Goal: Information Seeking & Learning: Learn about a topic

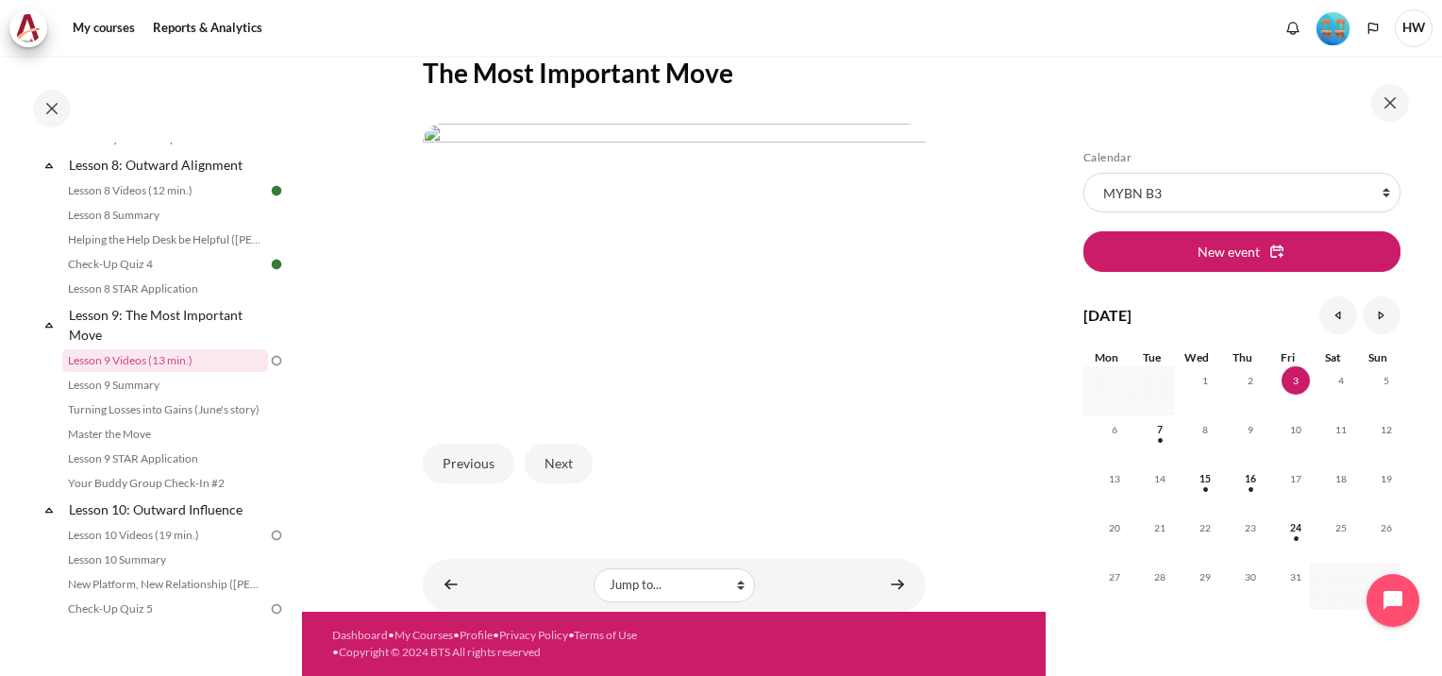
scroll to position [518, 0]
click at [549, 463] on button "Next" at bounding box center [559, 464] width 68 height 40
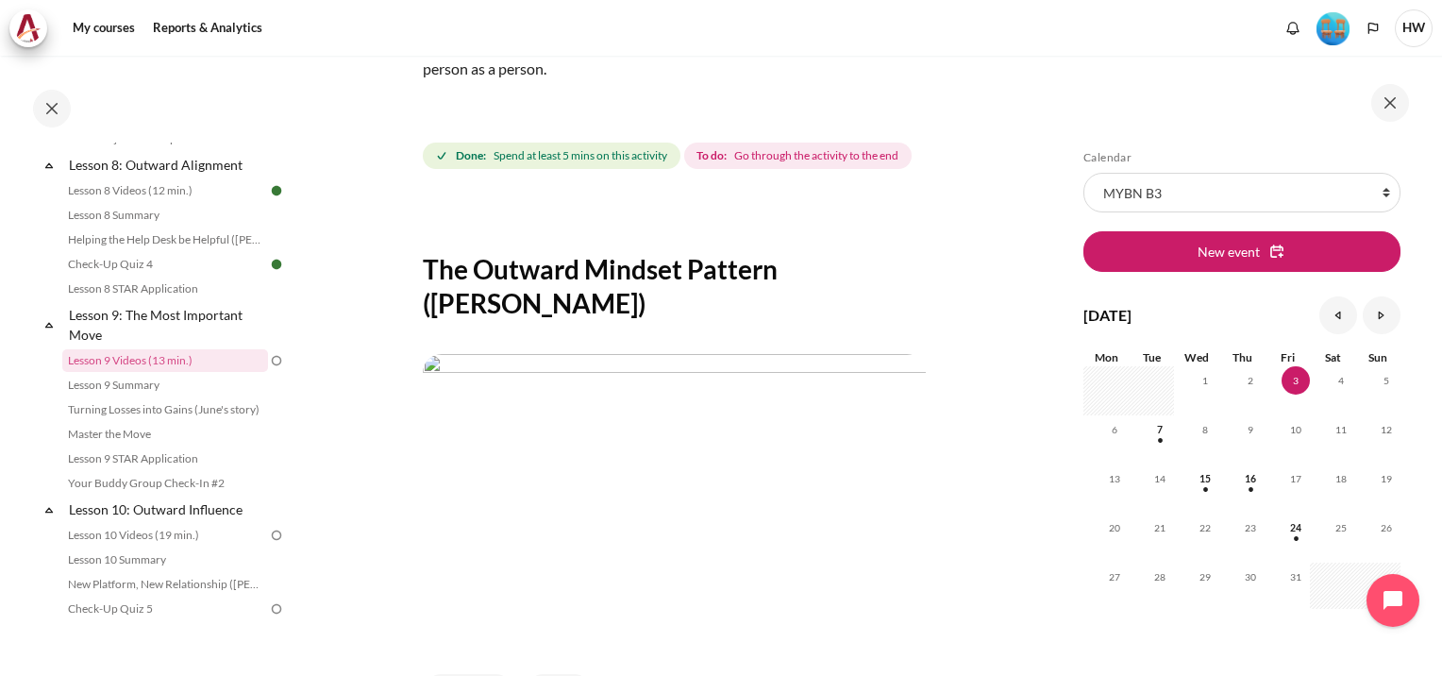
scroll to position [378, 0]
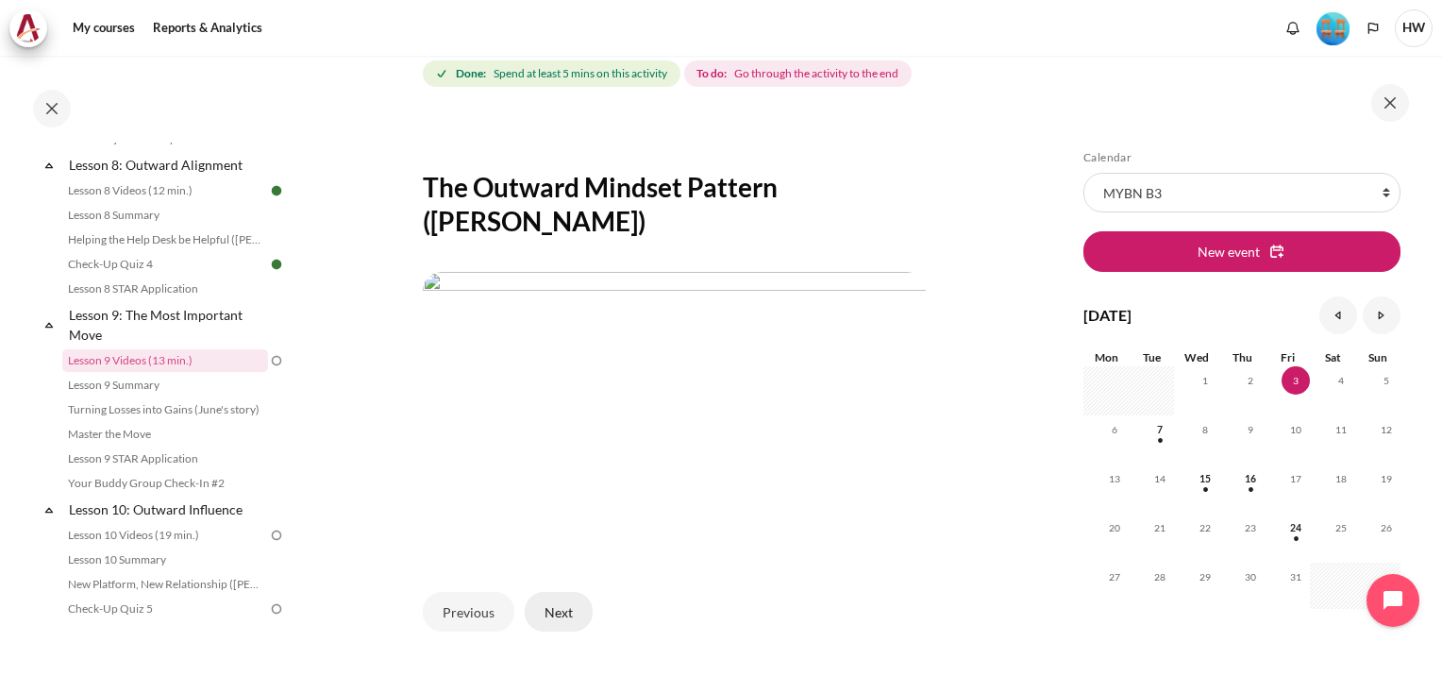
click at [555, 616] on button "Next" at bounding box center [559, 612] width 68 height 40
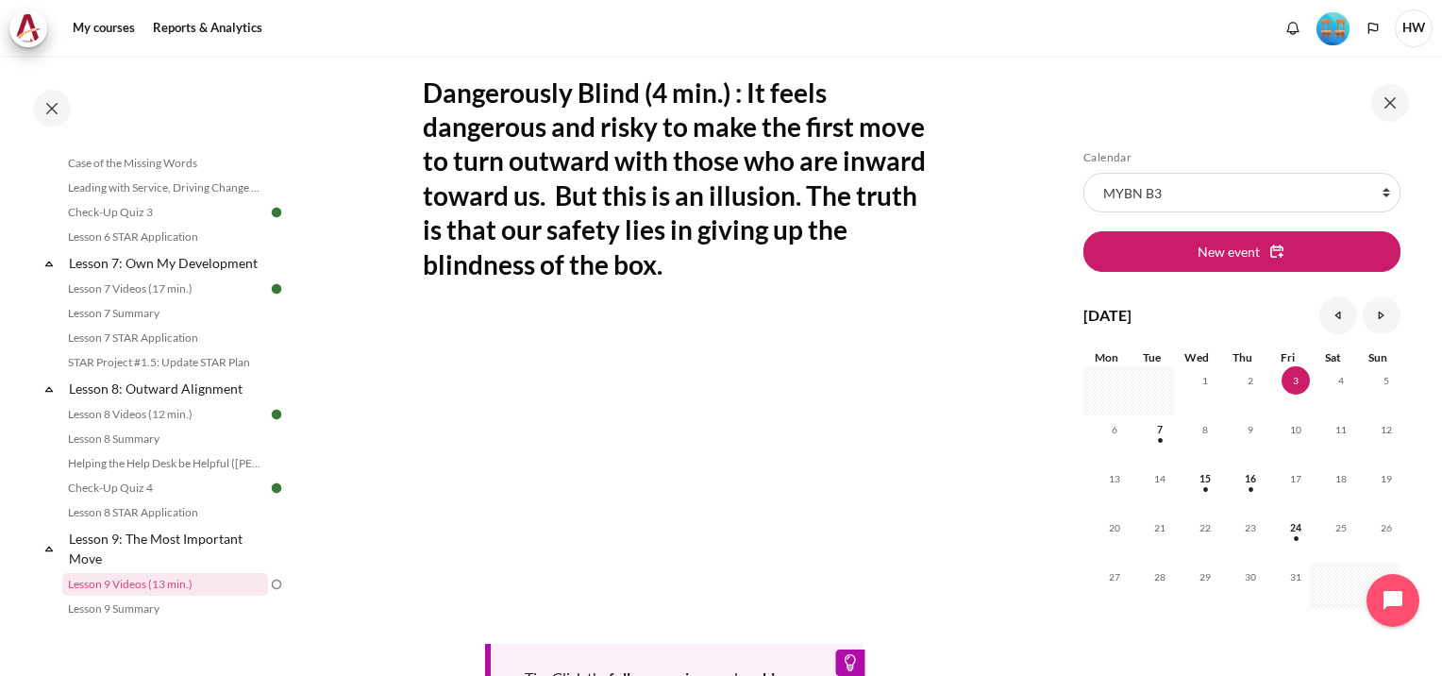
scroll to position [1132, 0]
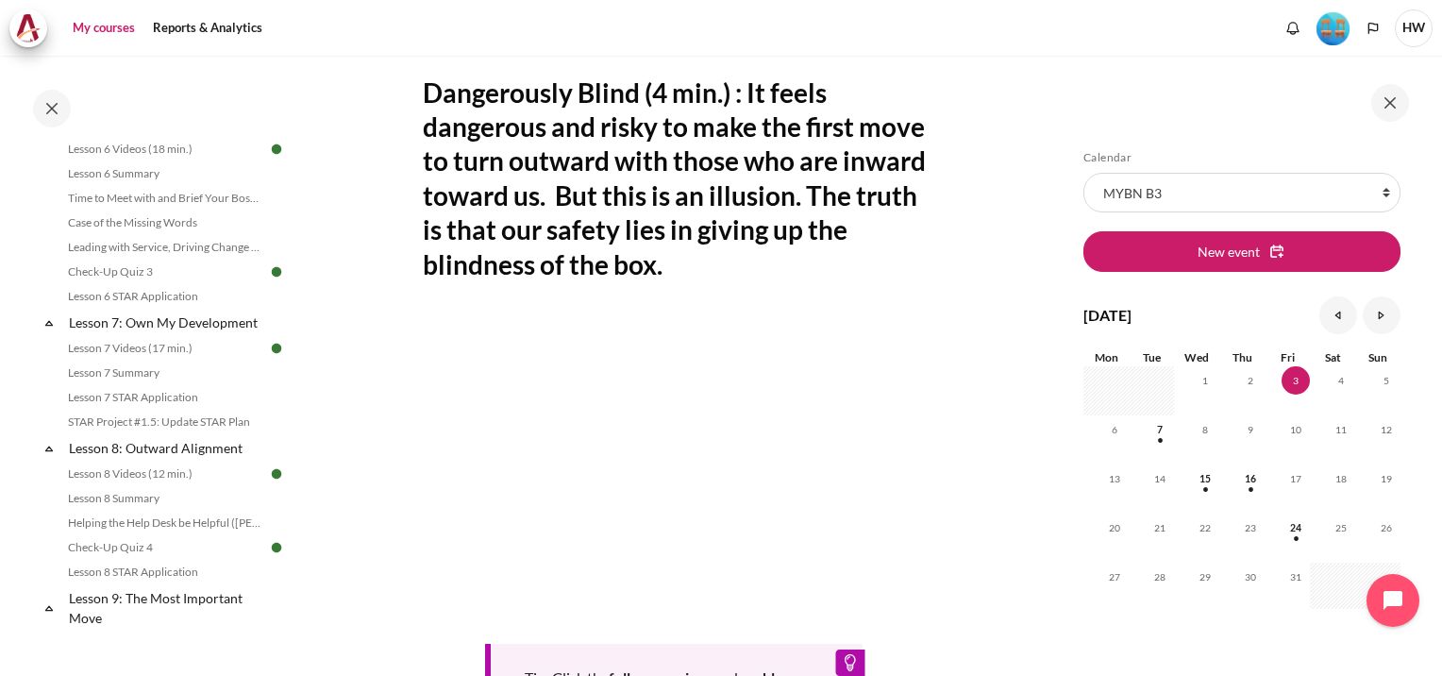
click at [100, 26] on link "My courses" at bounding box center [104, 28] width 76 height 38
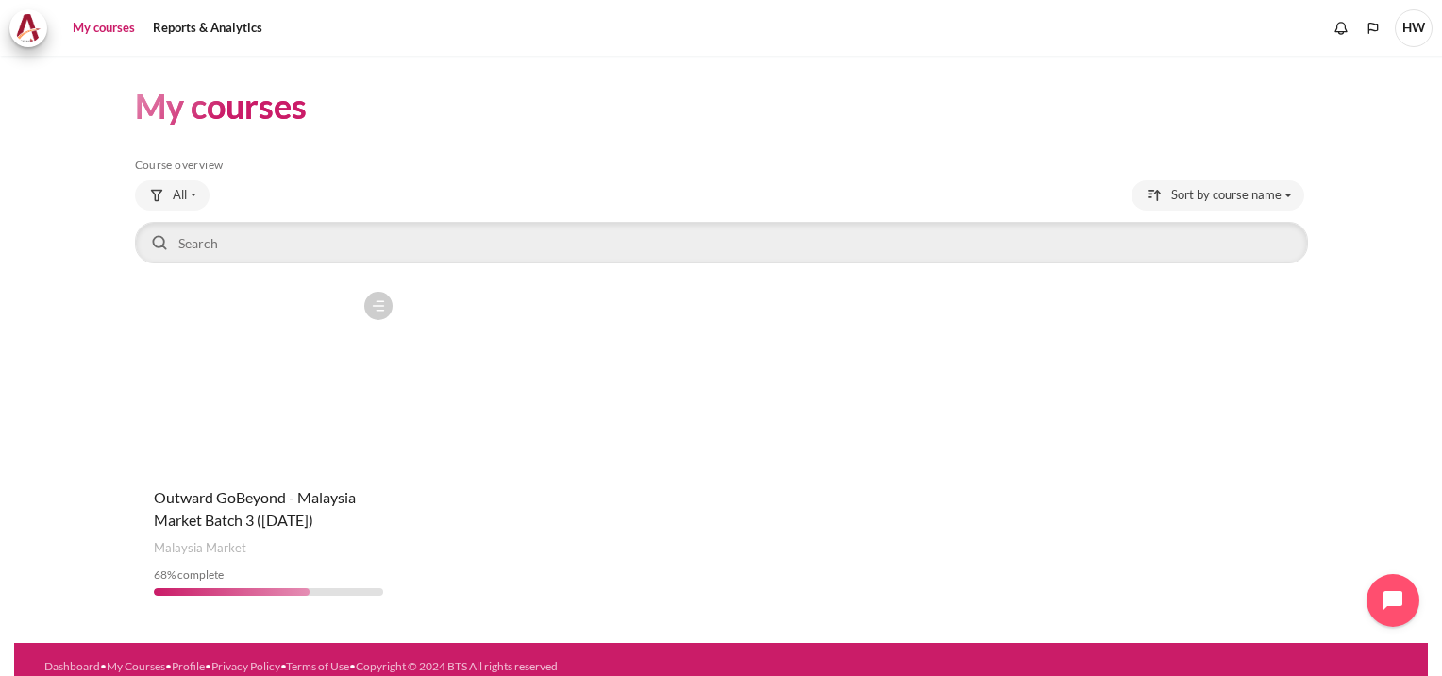
click at [370, 379] on figure "Content" at bounding box center [269, 376] width 268 height 189
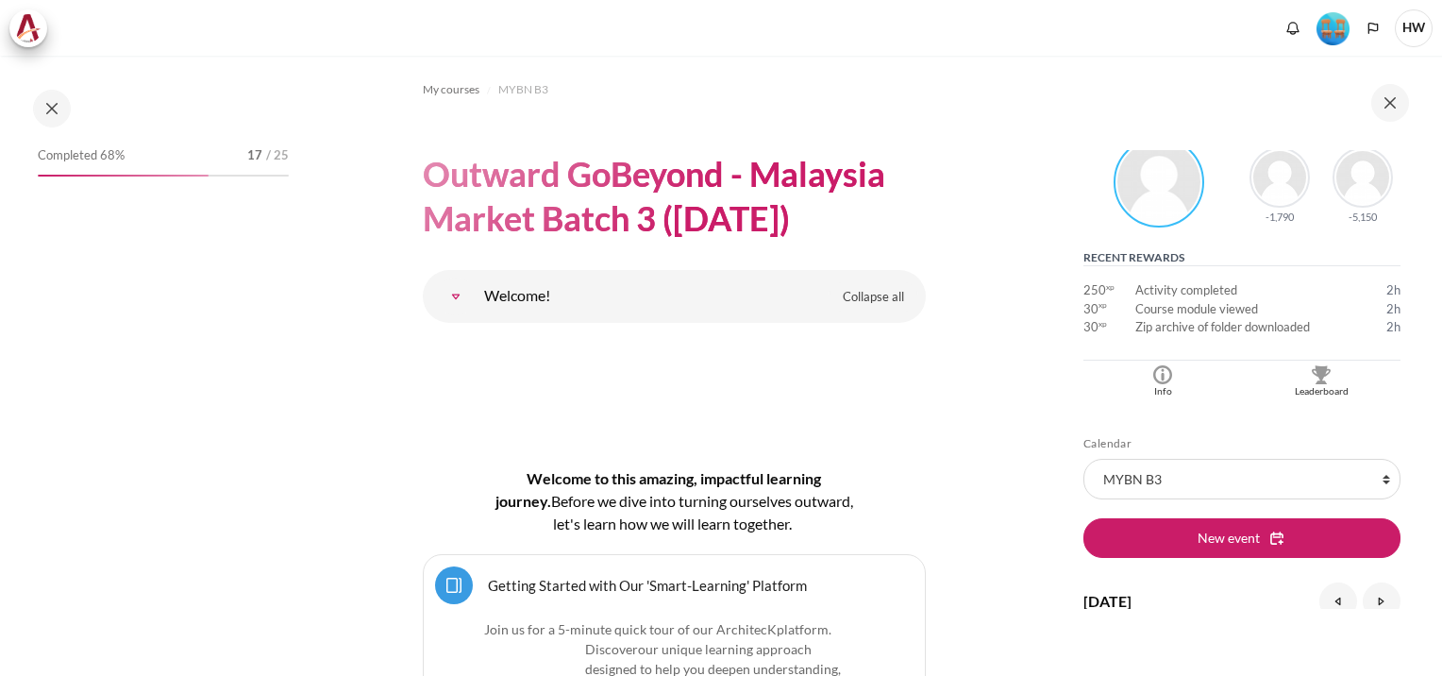
scroll to position [472, 0]
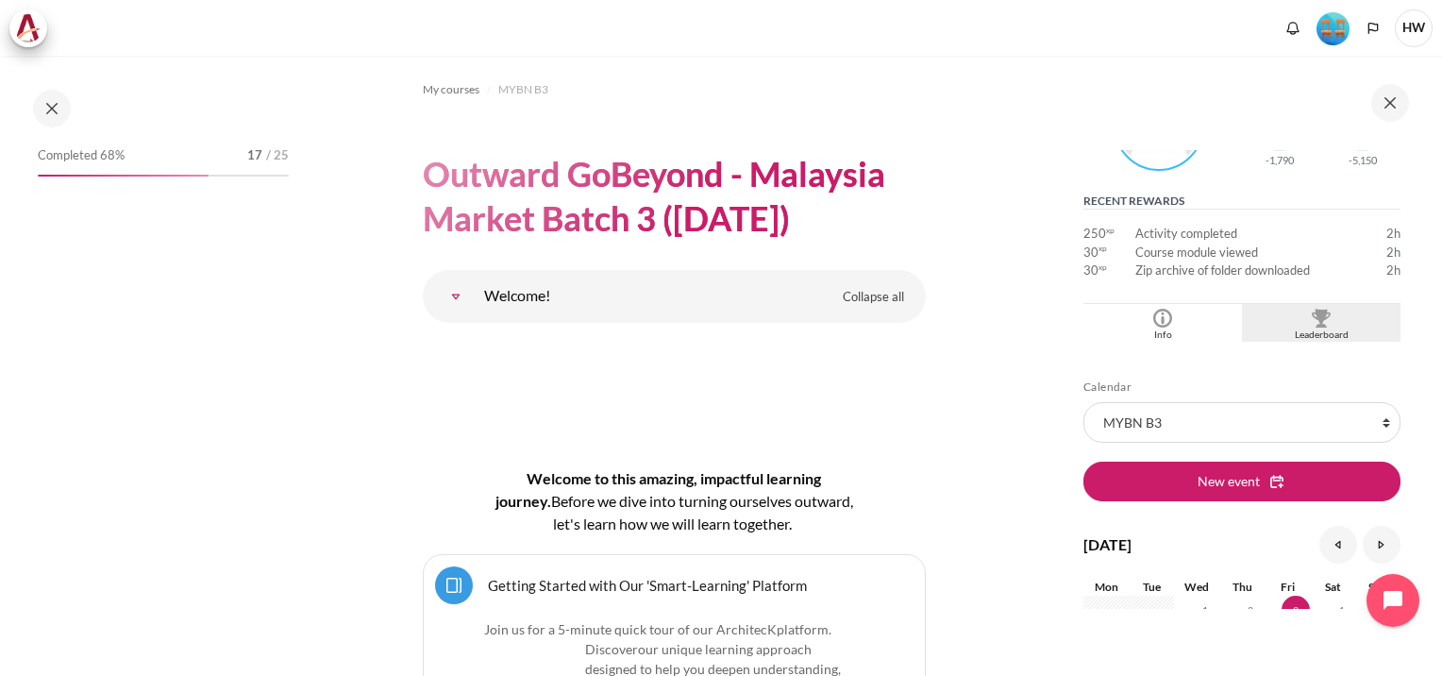
click at [1317, 318] on img "Blocks" at bounding box center [1321, 318] width 19 height 19
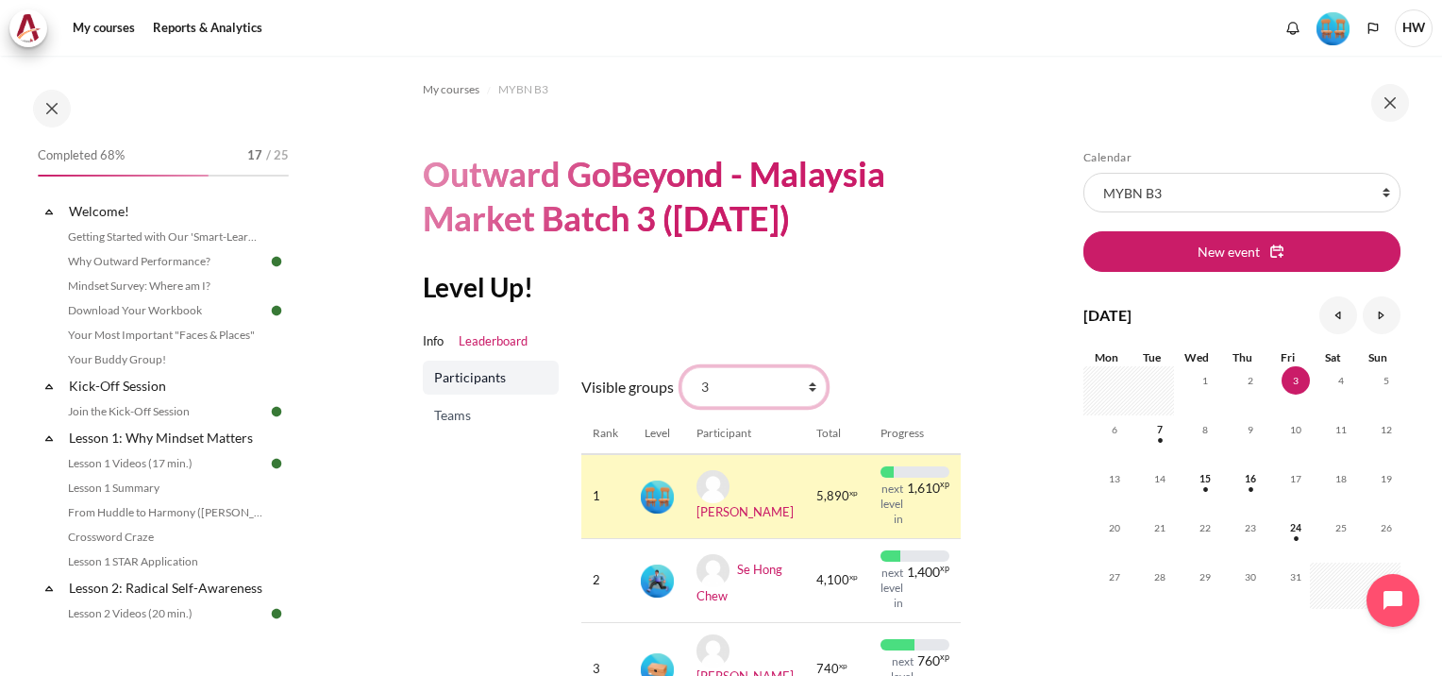
click at [804, 381] on select "All participants 3 1 2 3 4" at bounding box center [754, 387] width 145 height 40
click at [994, 375] on section "My courses MYBN B3 Outward GoBeyond - Malaysia Market Batch 3 (Sep 2025) Level …" at bounding box center [674, 408] width 744 height 704
click at [808, 383] on select "All participants 3 1 2 3 4" at bounding box center [754, 387] width 145 height 40
select select "4961"
click at [682, 367] on select "All participants 3 1 2 3 4" at bounding box center [754, 387] width 145 height 40
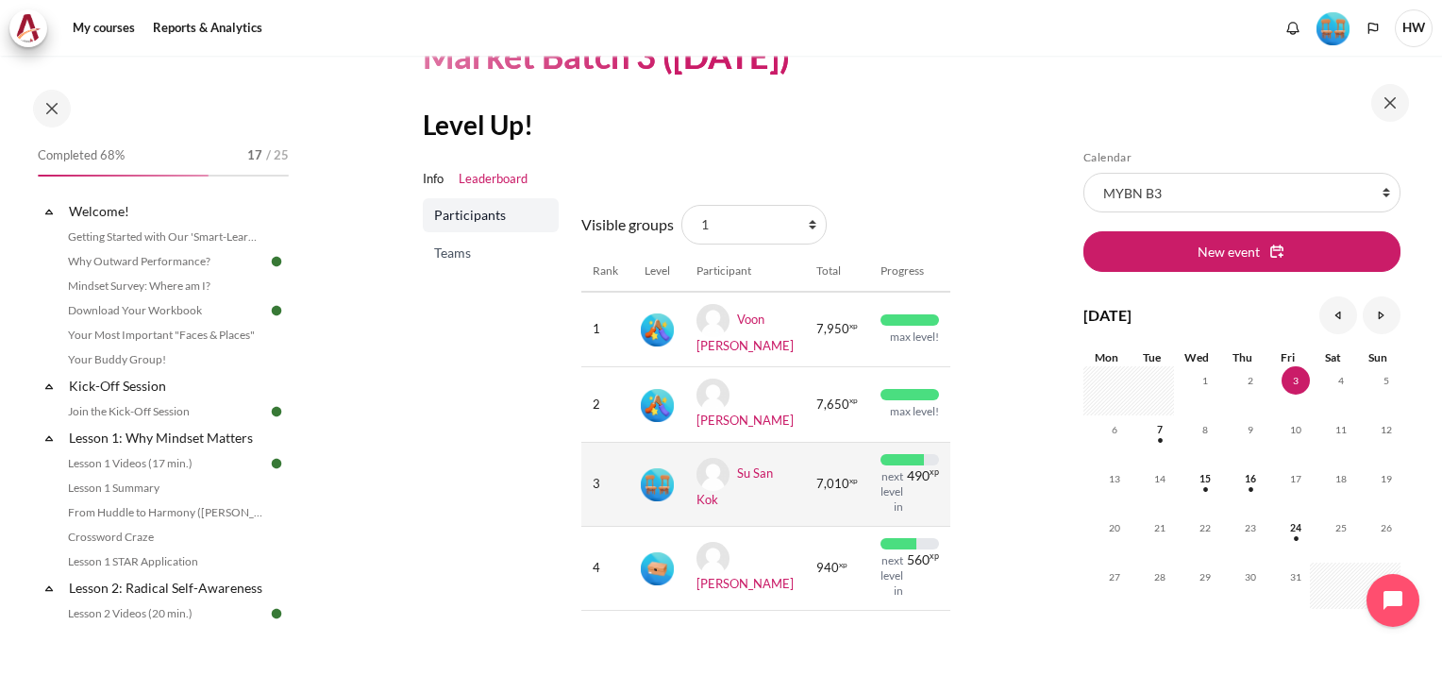
scroll to position [189, 0]
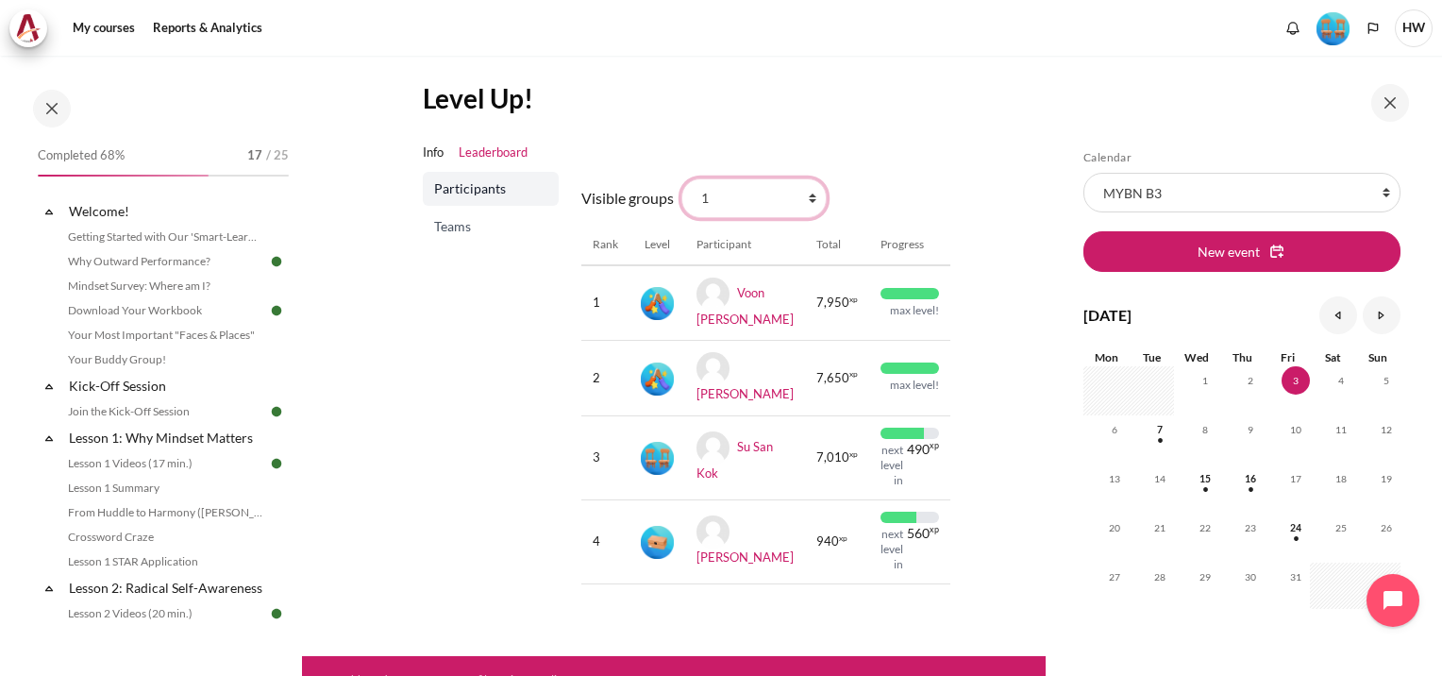
click at [806, 196] on select "All participants 3 1 2 3 4" at bounding box center [754, 198] width 145 height 40
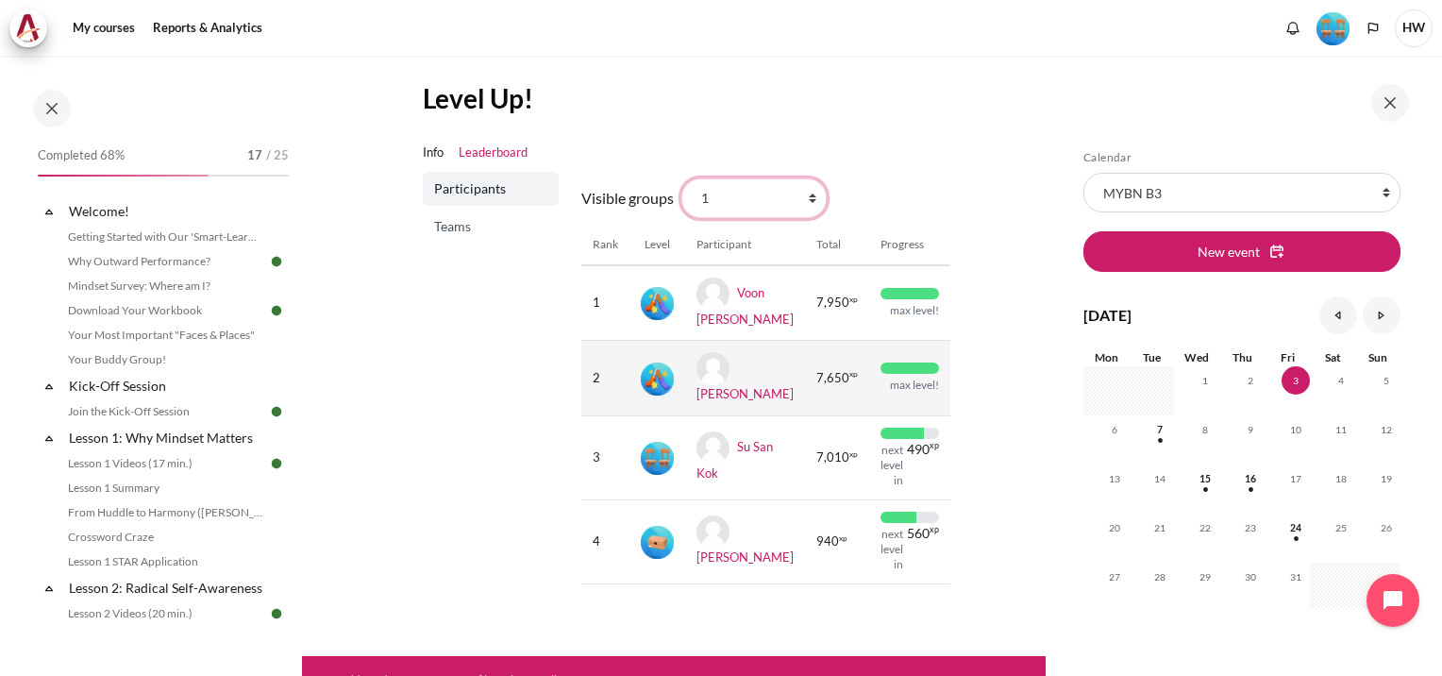
select select "4962"
click at [682, 178] on select "All participants 3 1 2 3 4" at bounding box center [754, 198] width 145 height 40
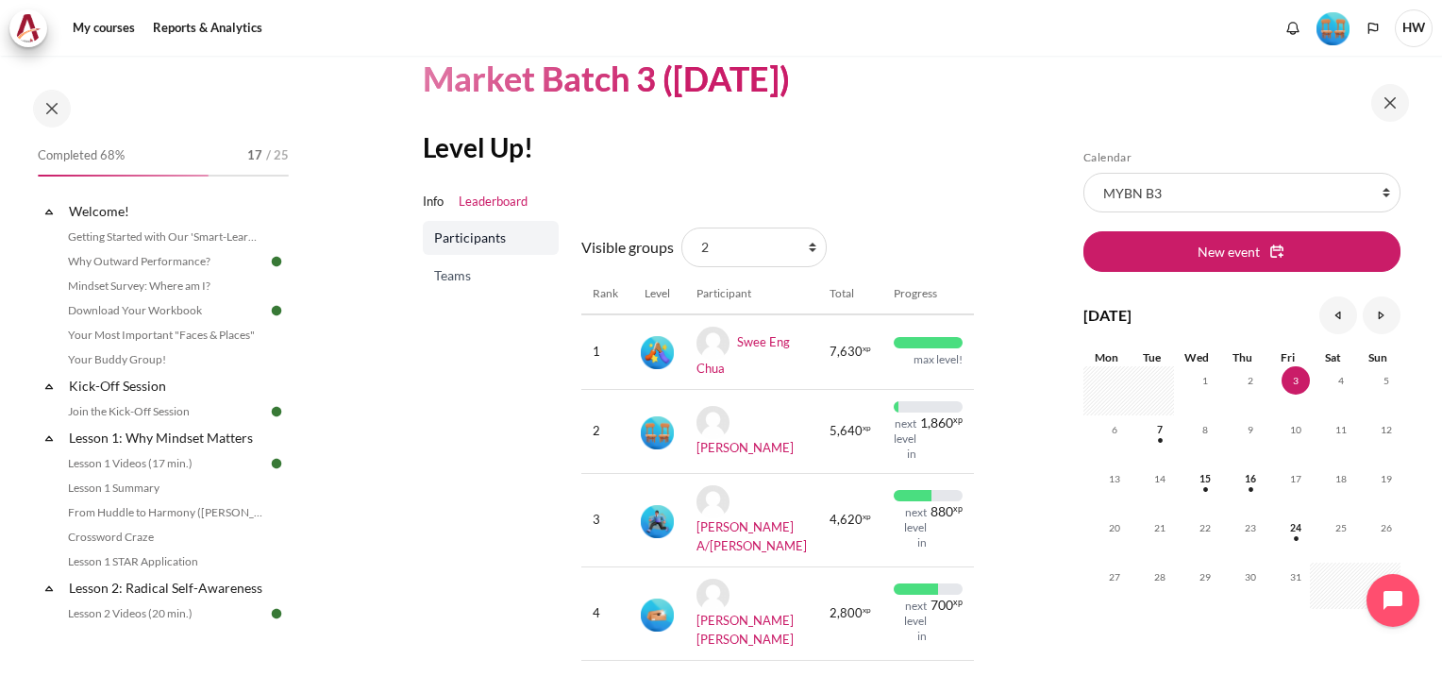
scroll to position [79, 0]
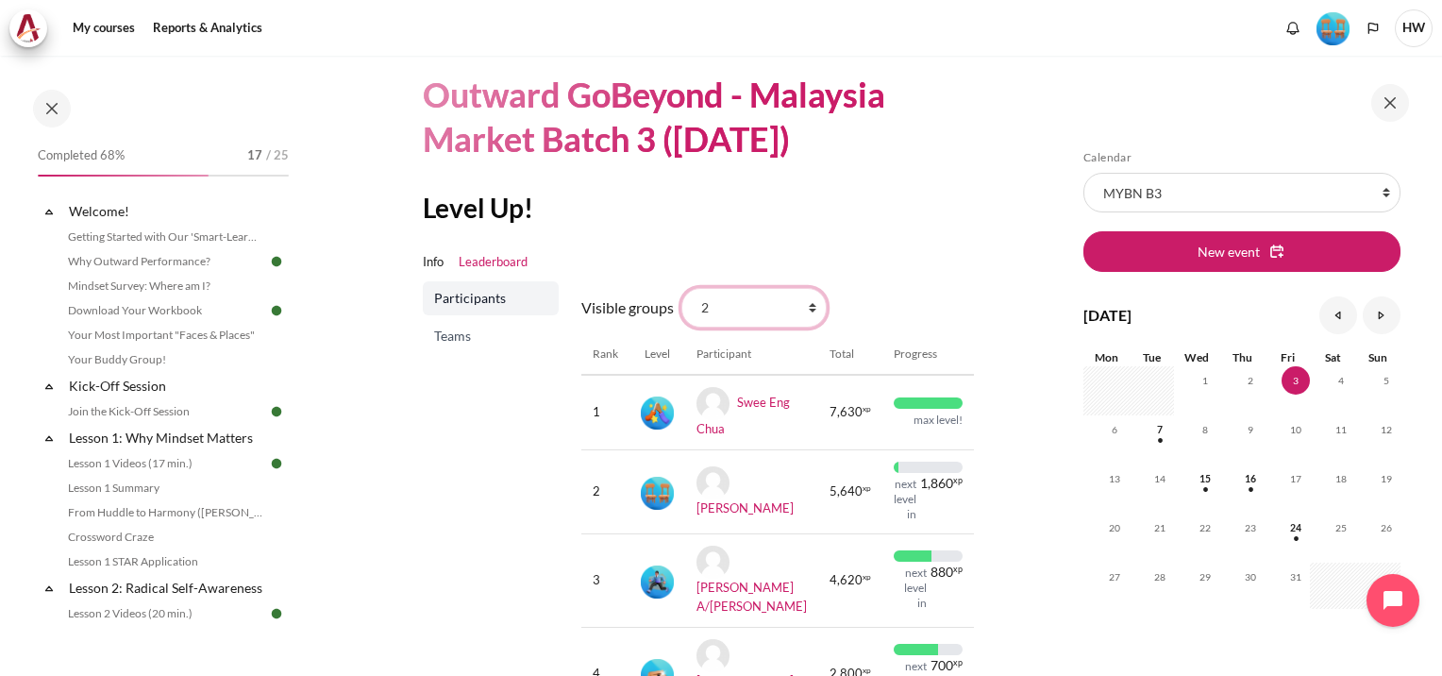
click at [812, 306] on select "All participants 3 1 2 3 4" at bounding box center [754, 308] width 145 height 40
select select "4979"
click at [682, 288] on select "All participants 3 1 2 3 4" at bounding box center [754, 308] width 145 height 40
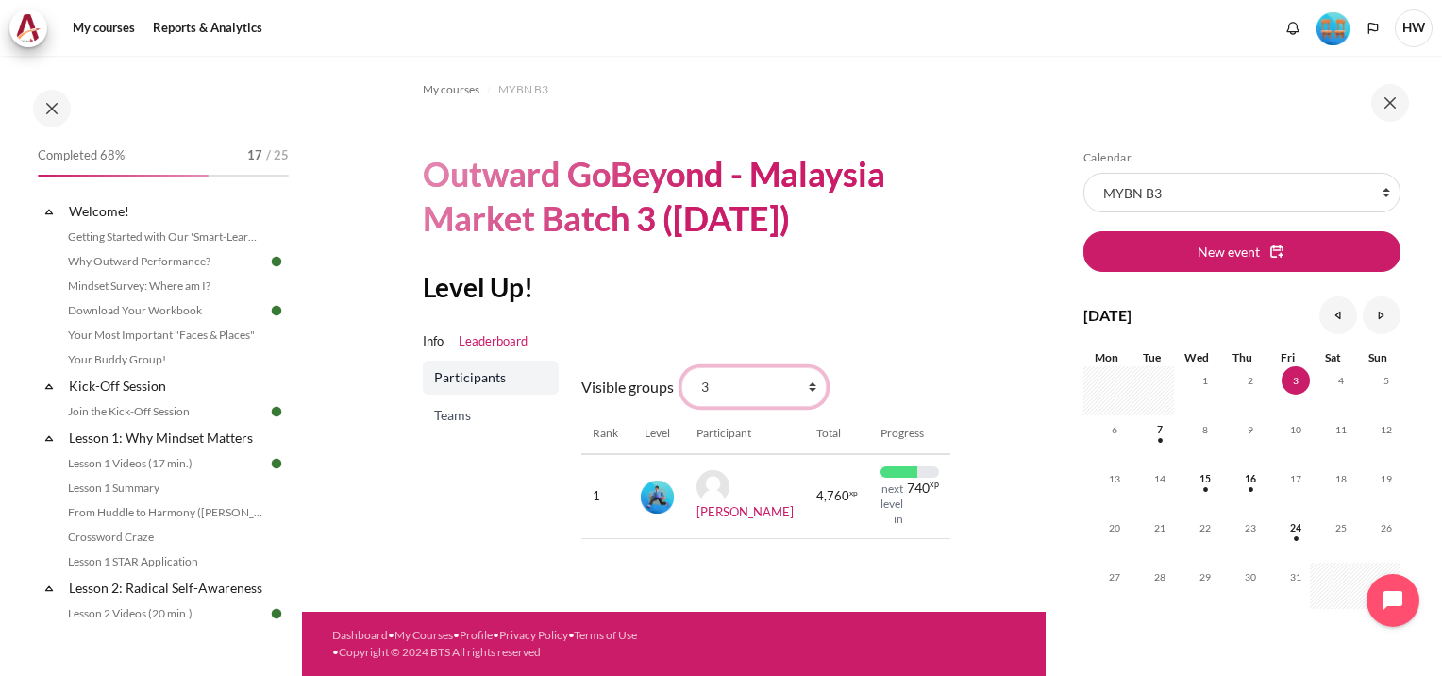
click at [808, 385] on select "All participants 3 1 2 3 4" at bounding box center [754, 387] width 145 height 40
select select "4964"
click at [682, 367] on select "All participants 3 1 2 3 4" at bounding box center [754, 387] width 145 height 40
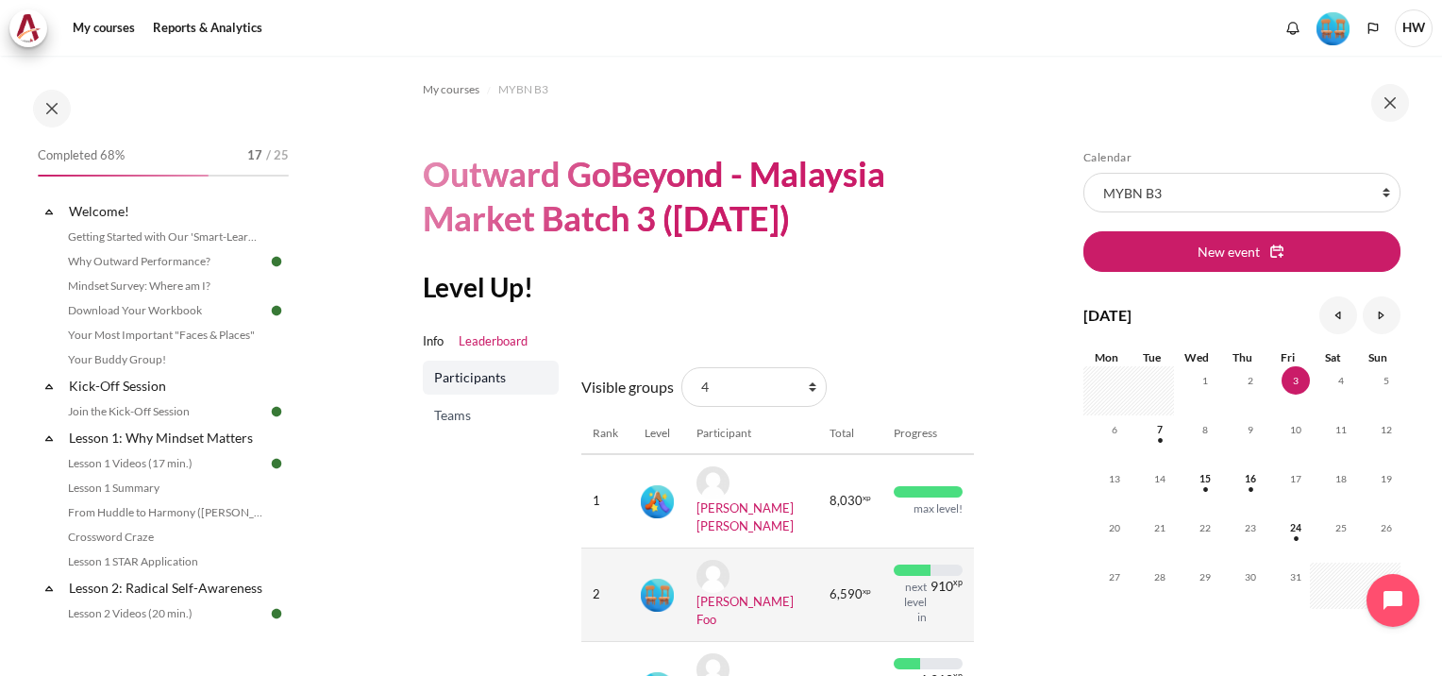
scroll to position [166, 0]
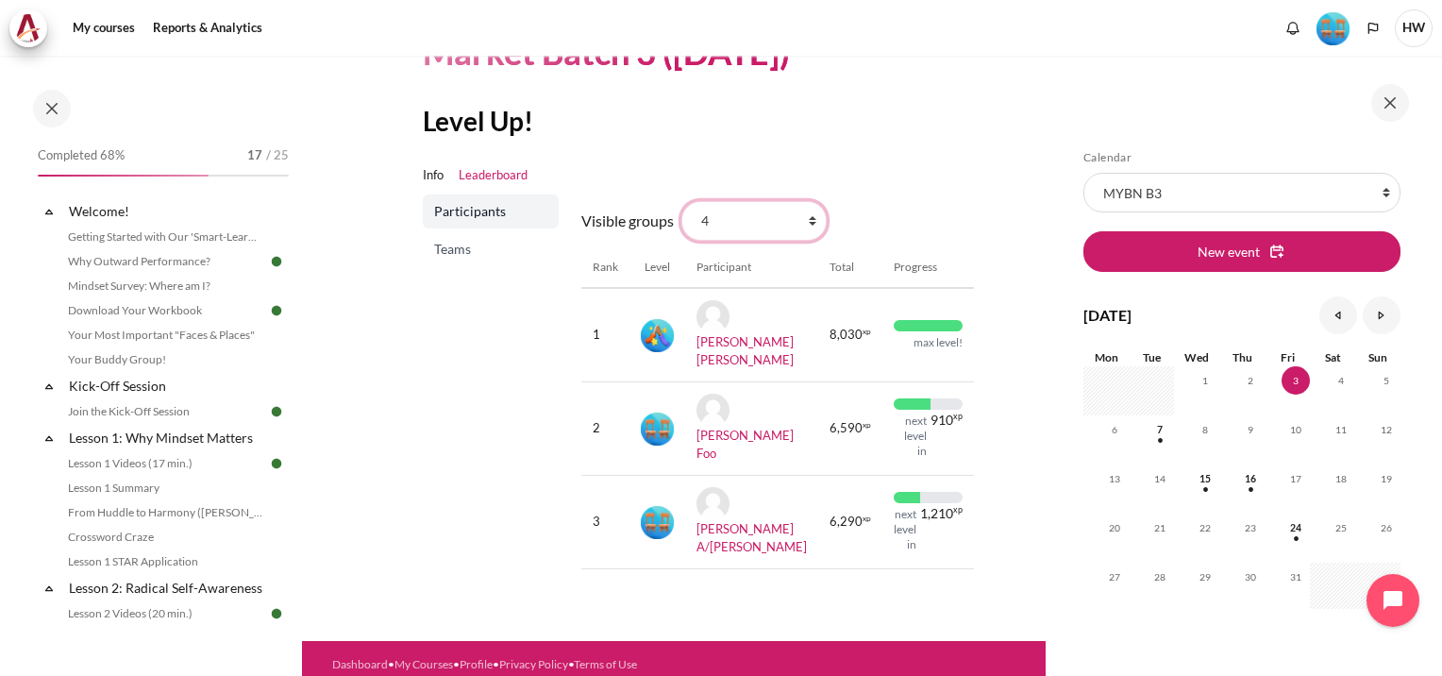
click at [806, 220] on select "All participants 3 1 2 3 4" at bounding box center [754, 221] width 145 height 40
select select "4961"
click at [682, 201] on select "All participants 3 1 2 3 4" at bounding box center [754, 221] width 145 height 40
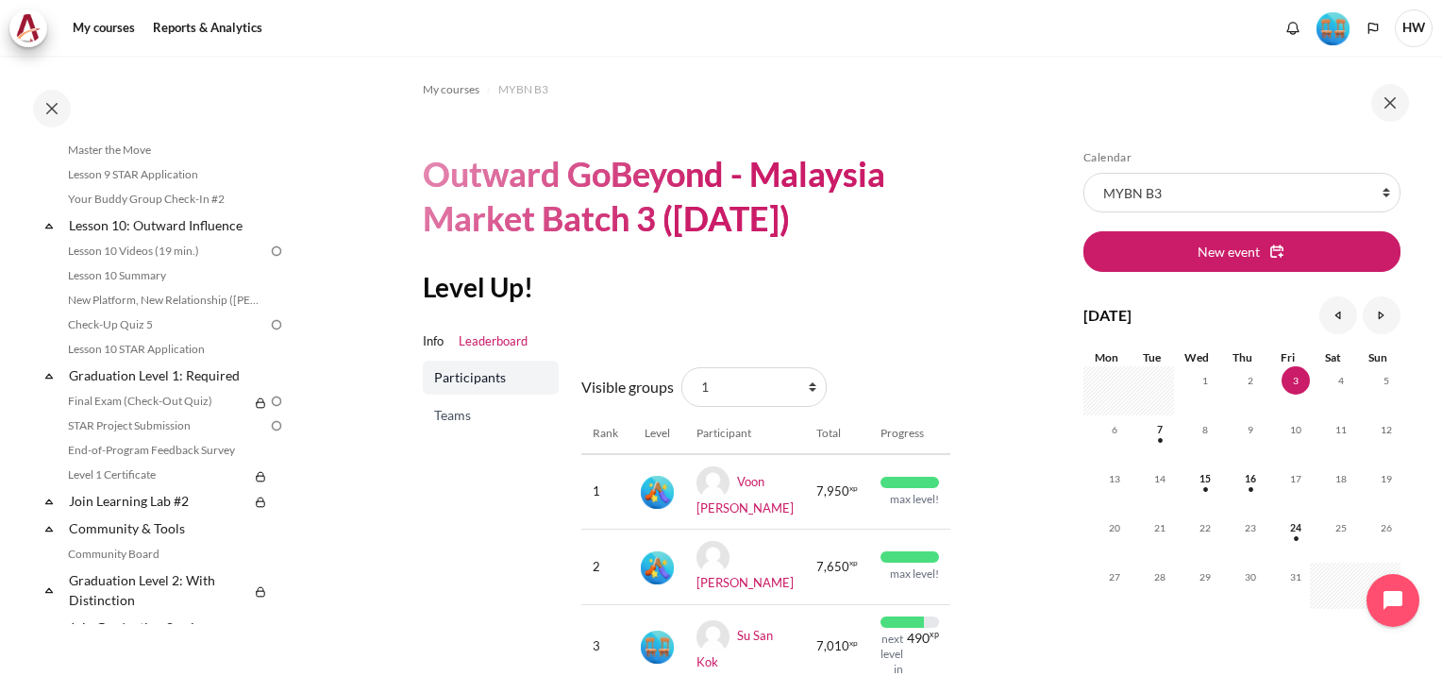
scroll to position [1510, 0]
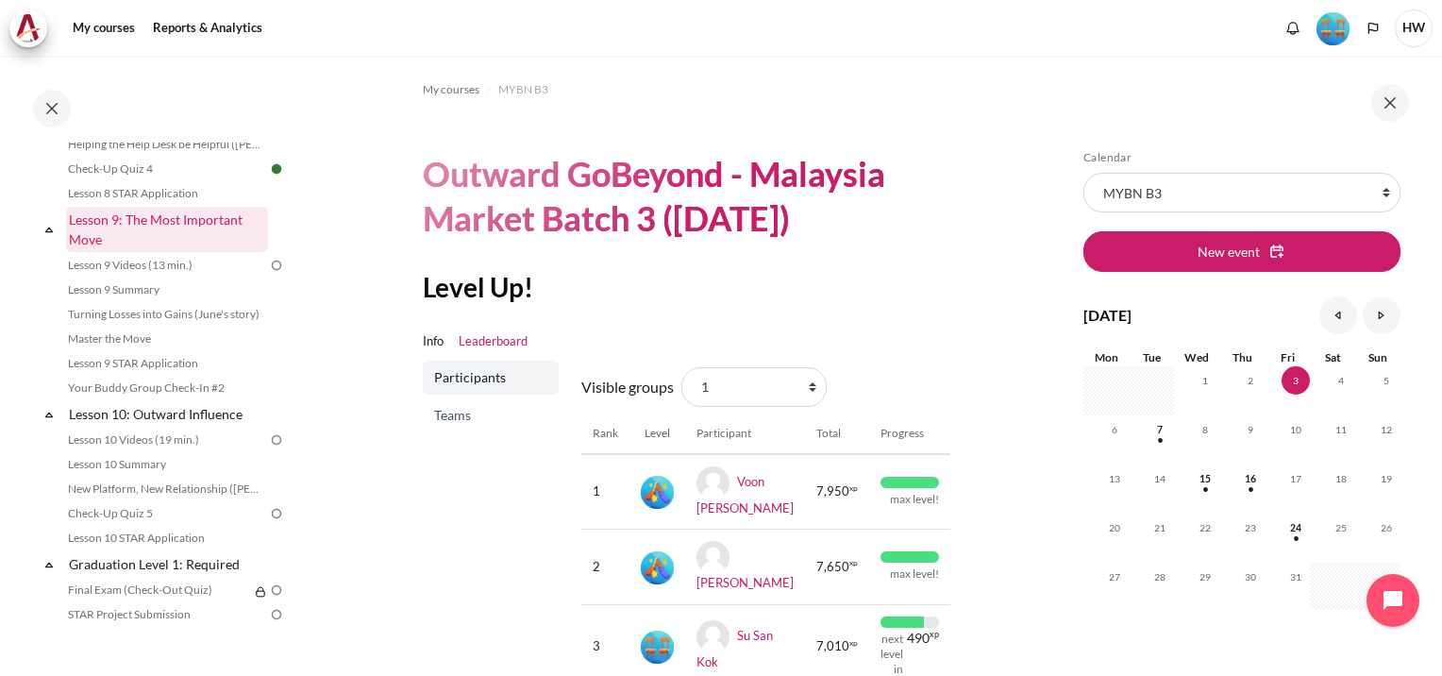
click at [145, 241] on link "Lesson 9: The Most Important Move" at bounding box center [167, 229] width 202 height 45
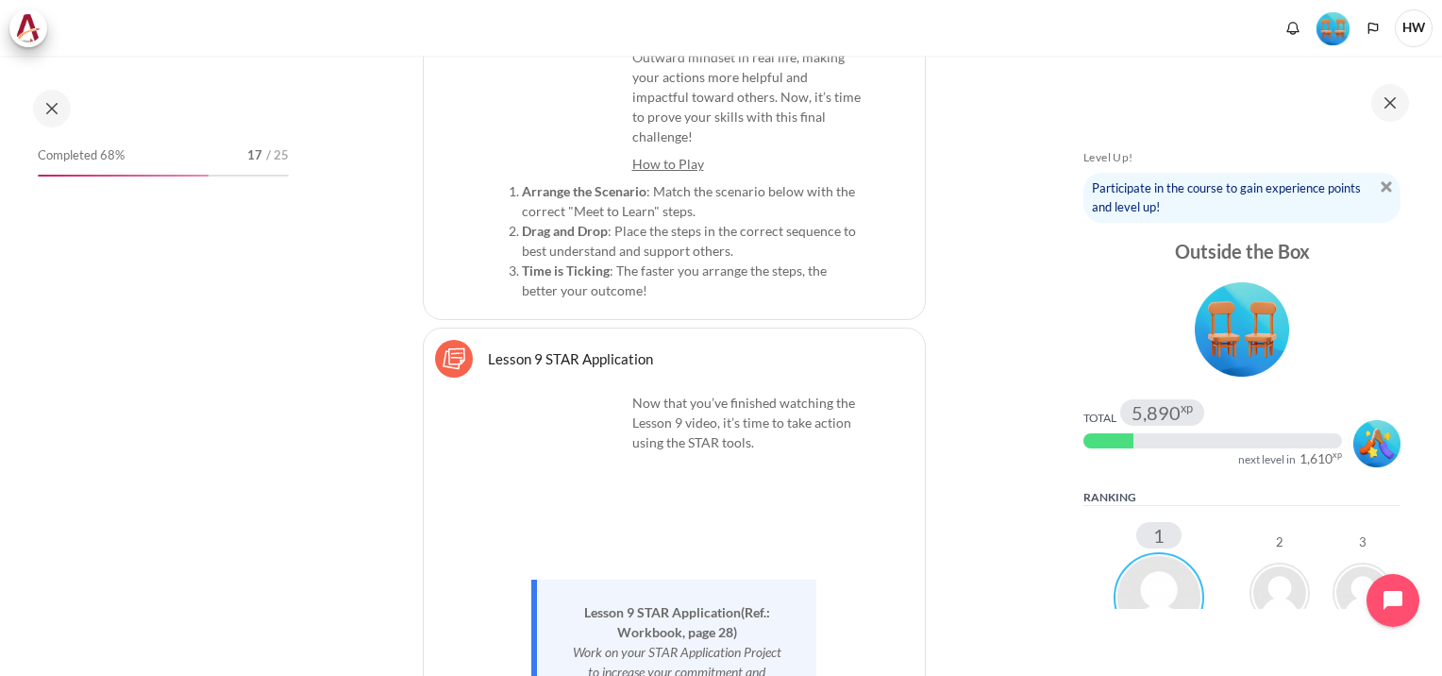
scroll to position [1521, 0]
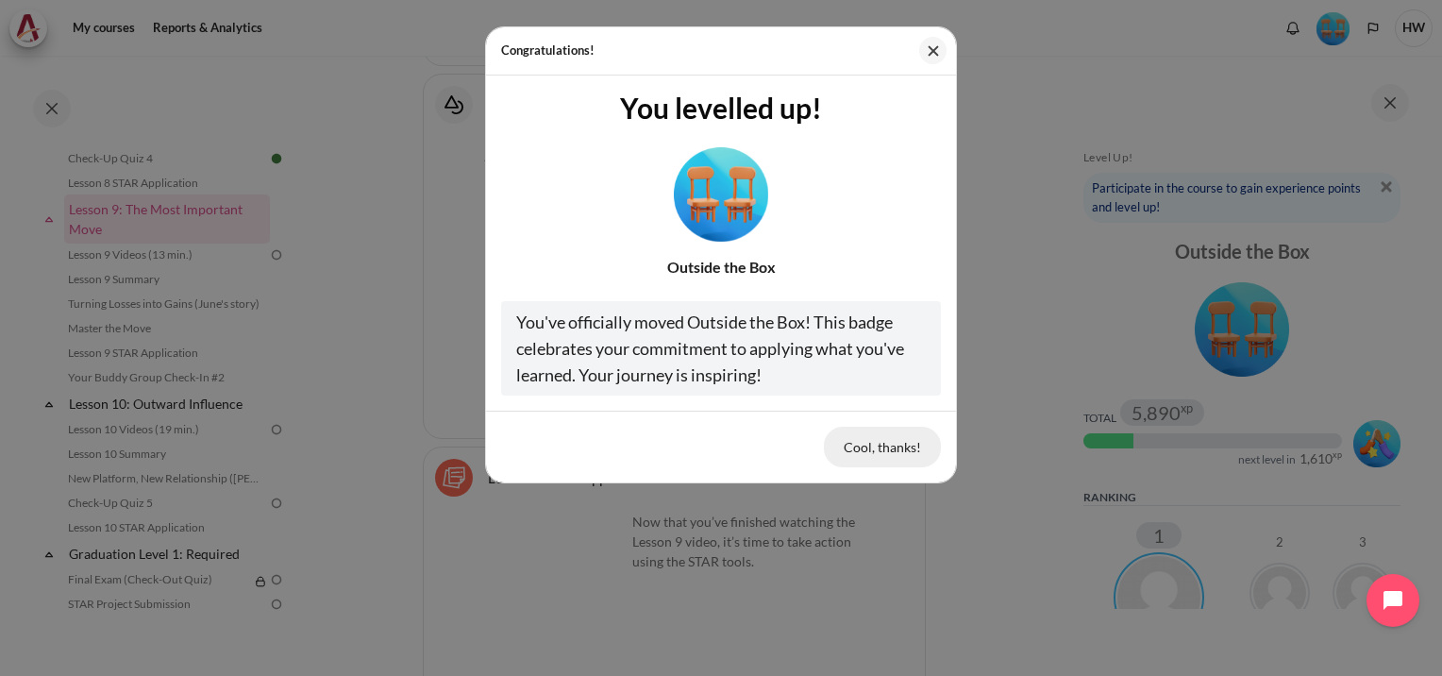
click at [881, 446] on button "Cool, thanks!" at bounding box center [882, 447] width 117 height 40
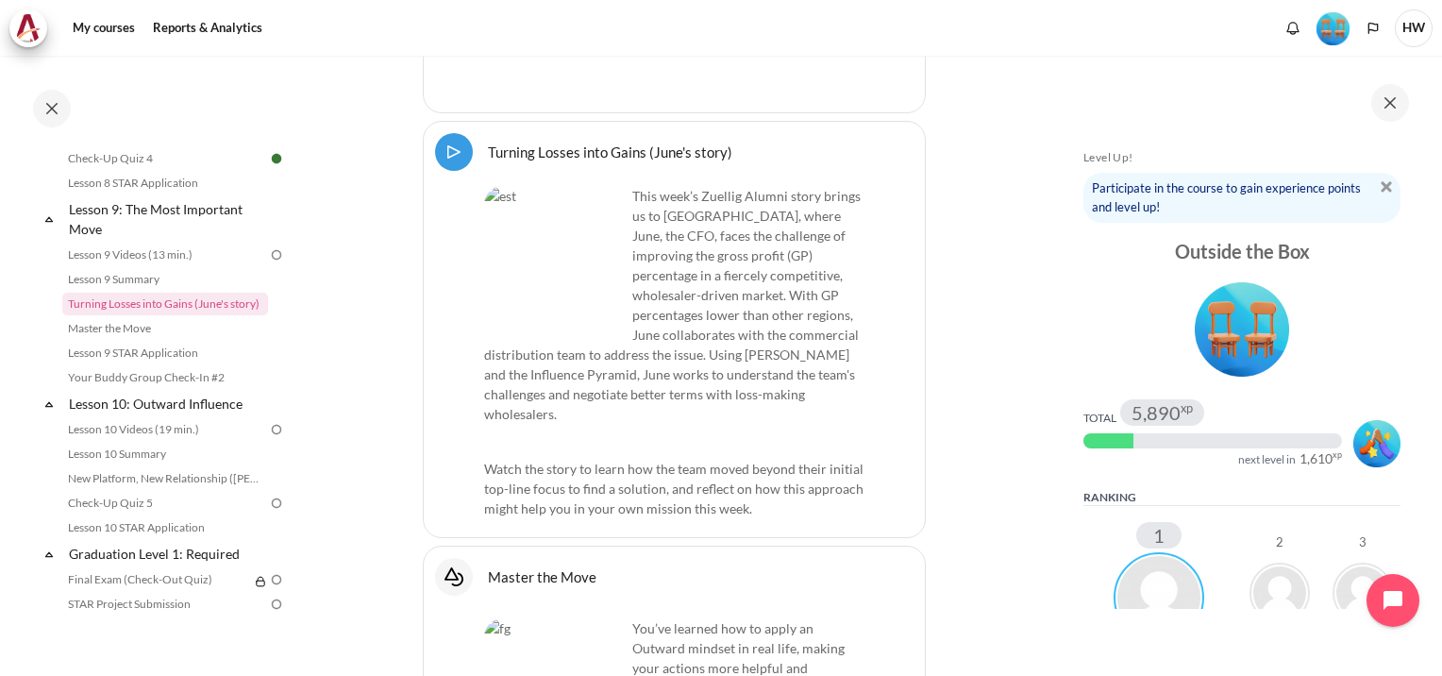
scroll to position [19746, 0]
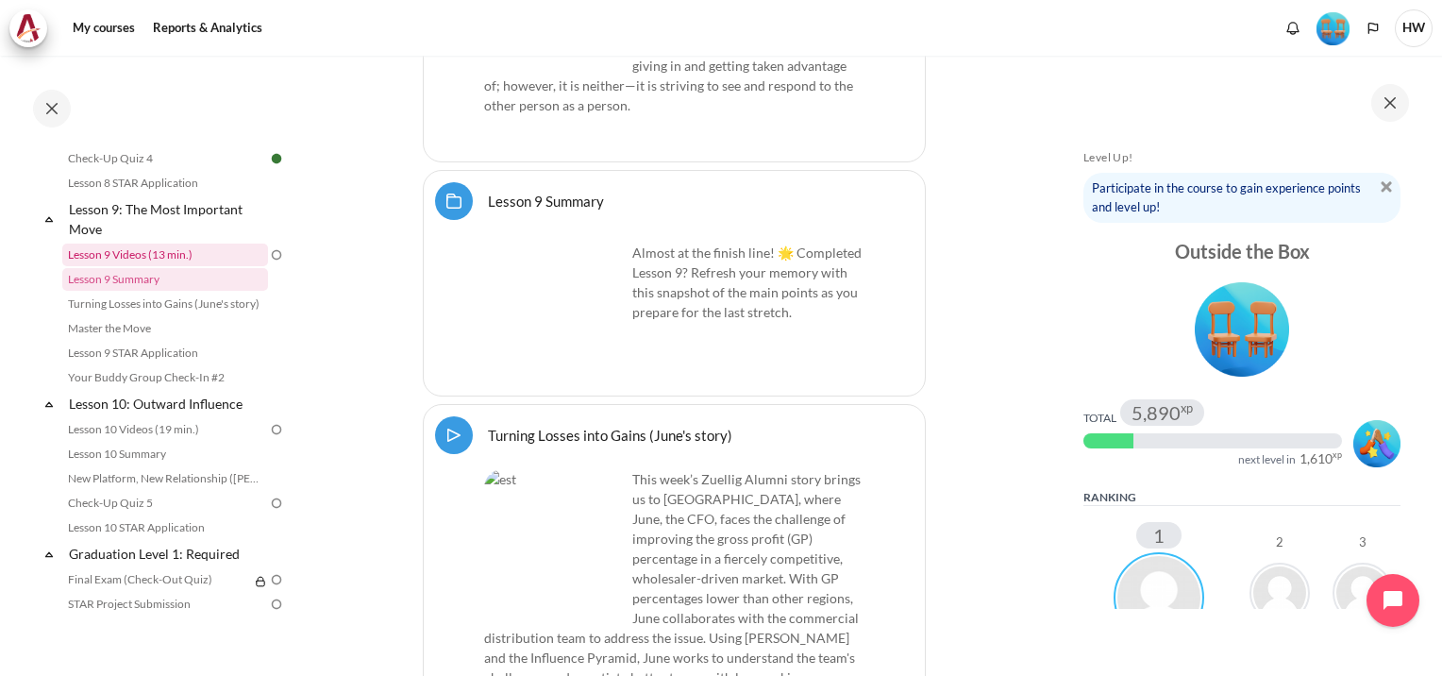
click at [119, 266] on link "Lesson 9 Videos (13 min.)" at bounding box center [165, 255] width 206 height 23
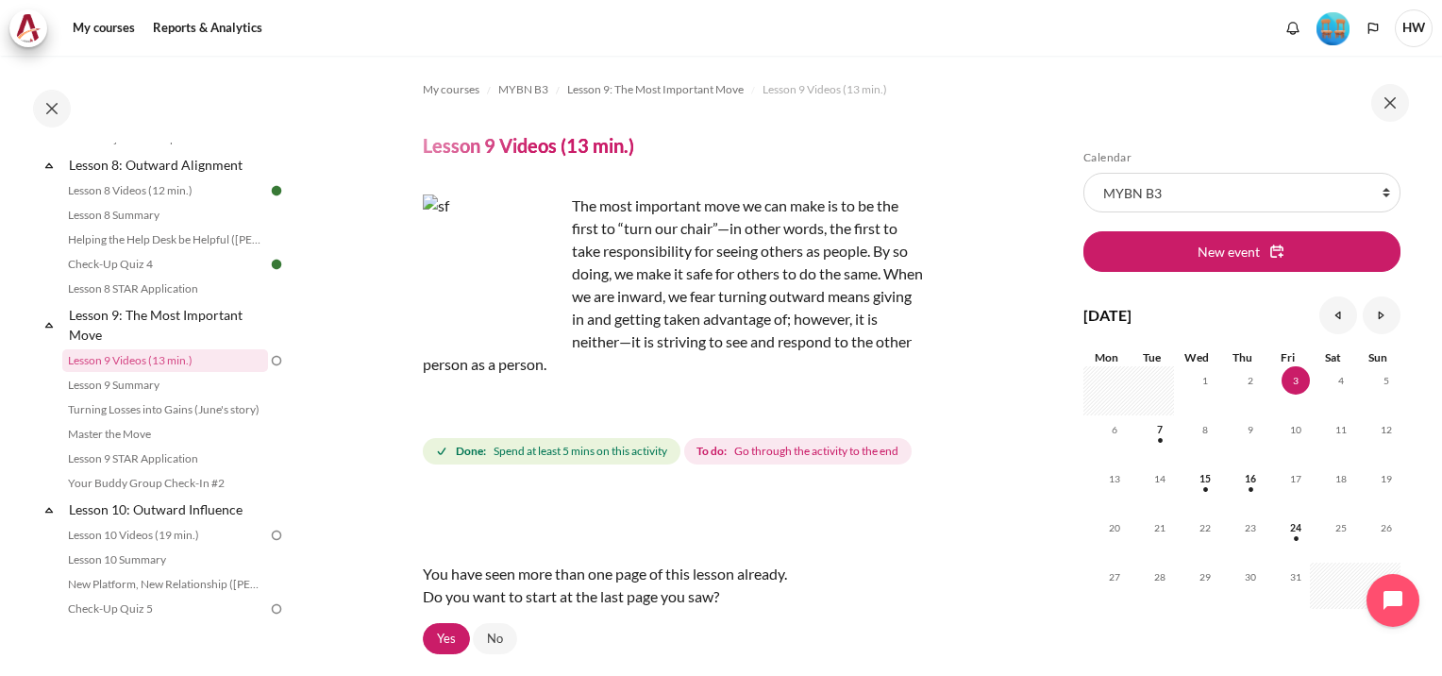
scroll to position [185, 0]
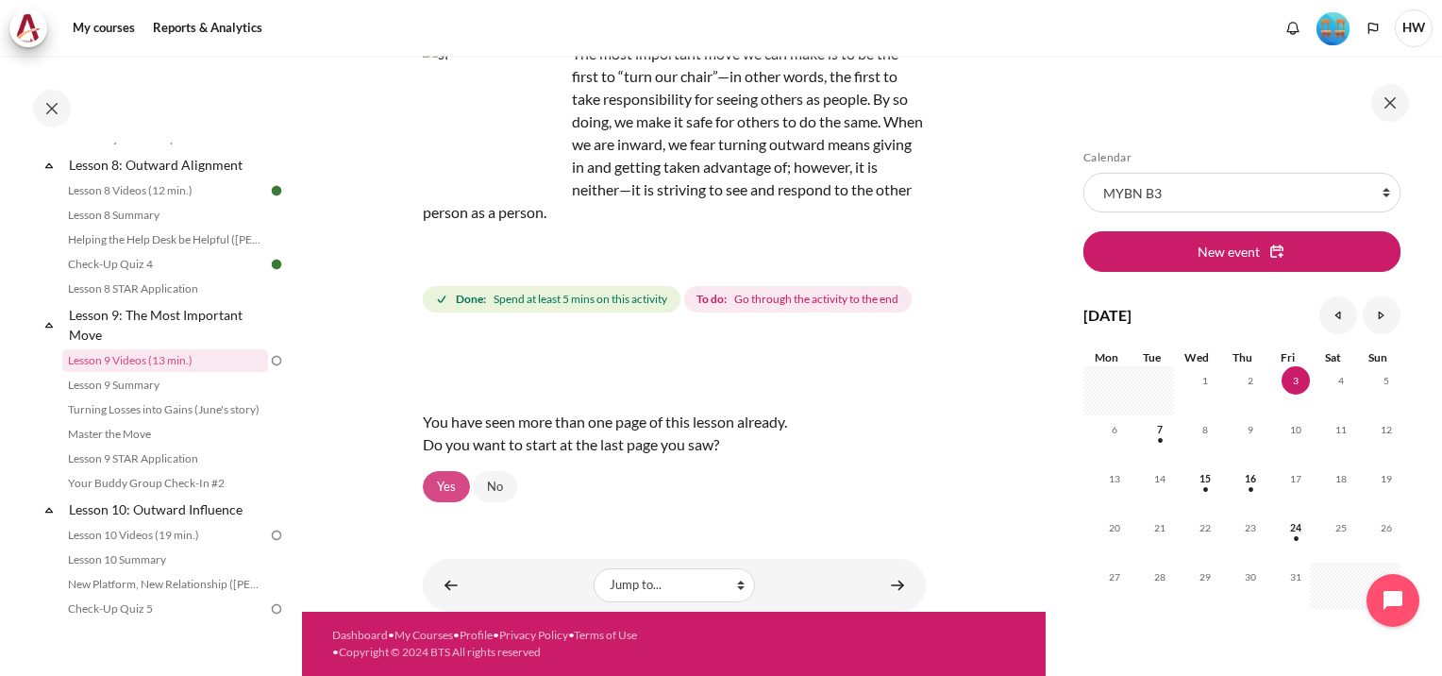
click at [434, 497] on link "Yes" at bounding box center [446, 487] width 47 height 32
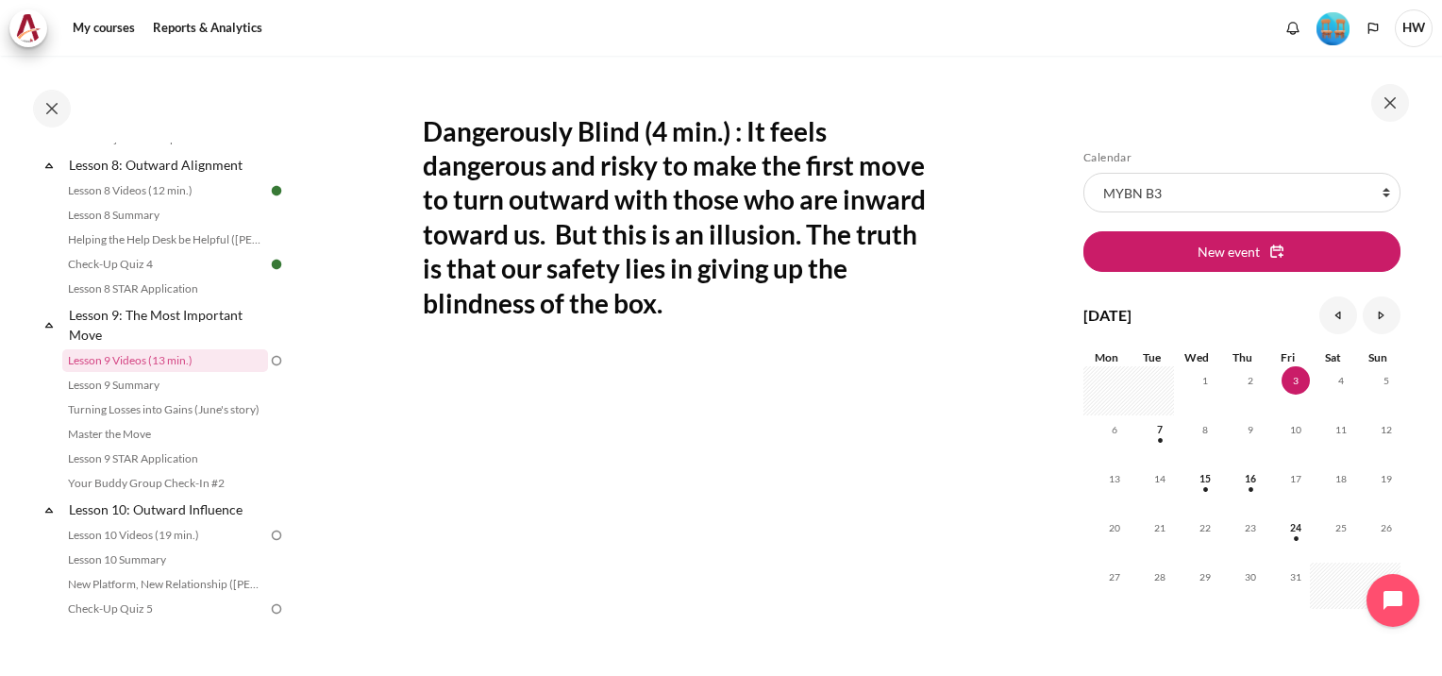
scroll to position [755, 0]
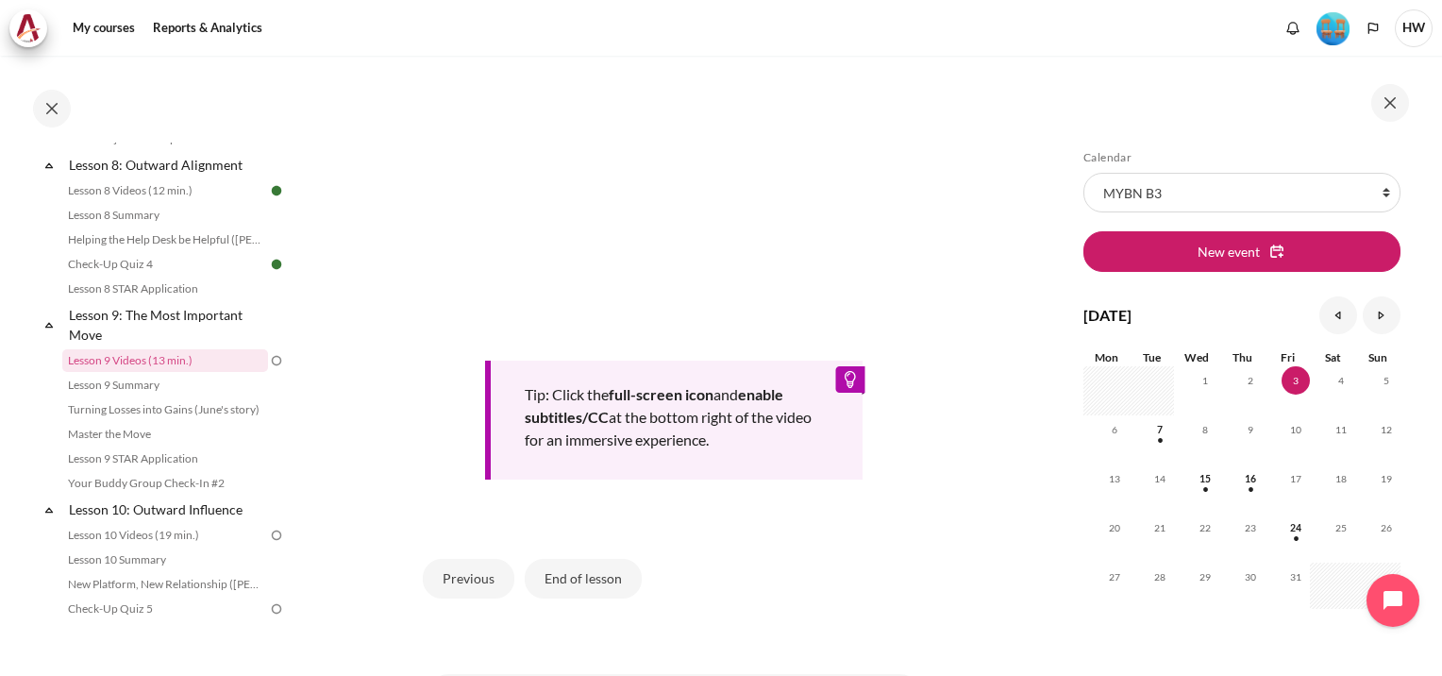
click at [918, 566] on section "My courses MYBN B3 Lesson 9: The Most Important Move Lesson 9 Videos (13 min.) …" at bounding box center [674, 14] width 744 height 1426
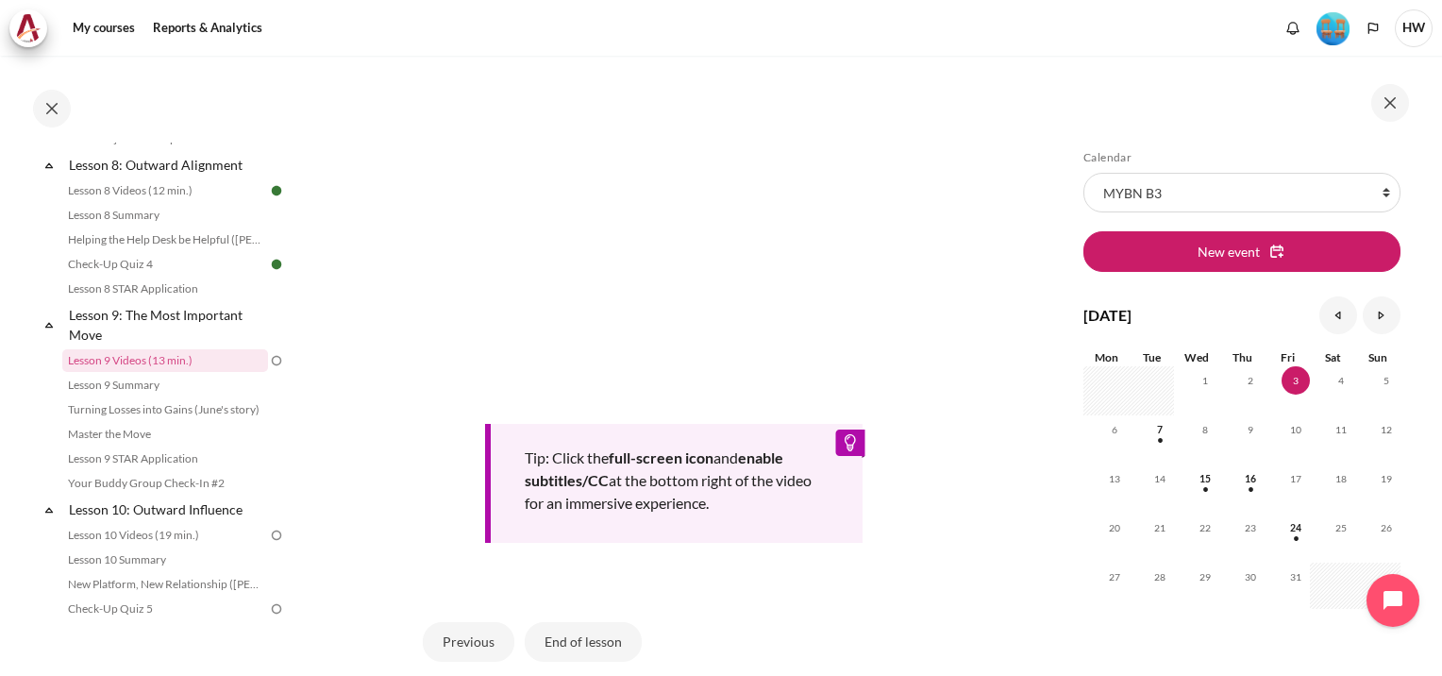
scroll to position [566, 0]
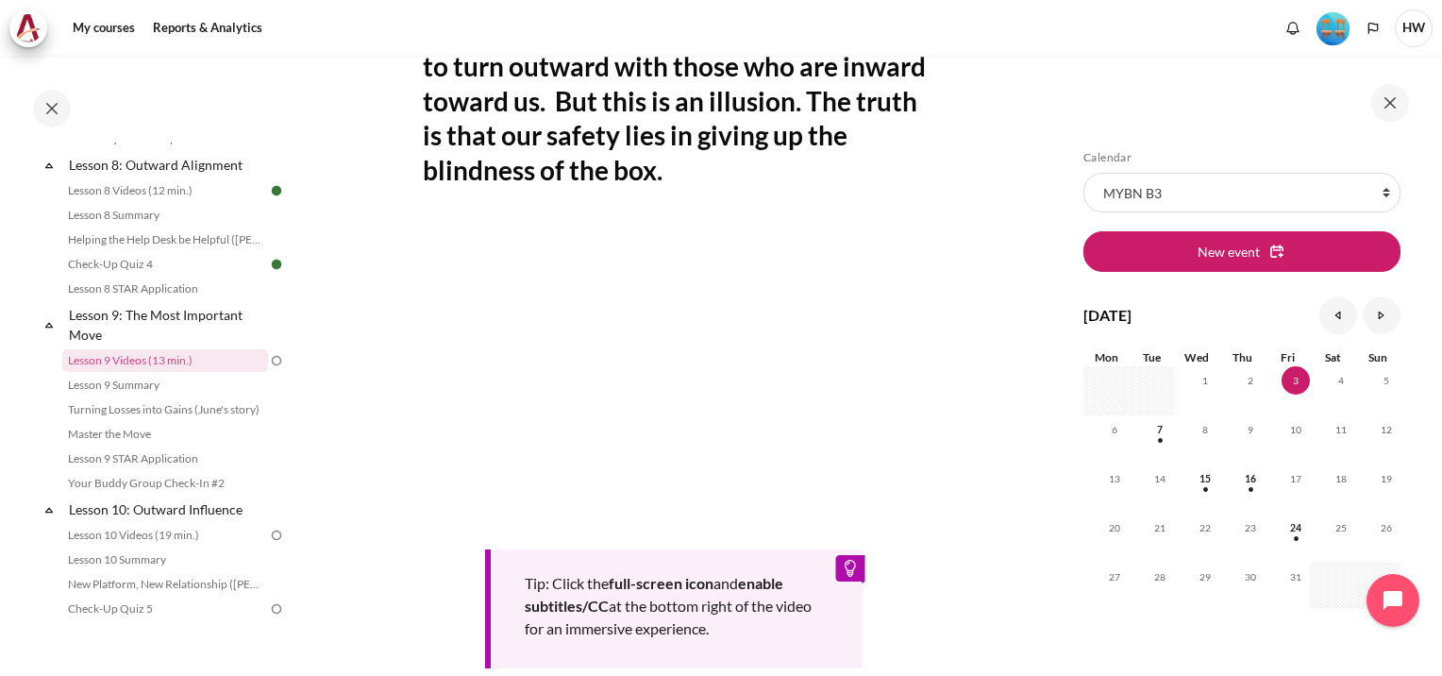
click at [999, 461] on section "My courses MYBN B3 Lesson 9: The Most Important Move Lesson 9 Videos (13 min.) …" at bounding box center [674, 202] width 744 height 1426
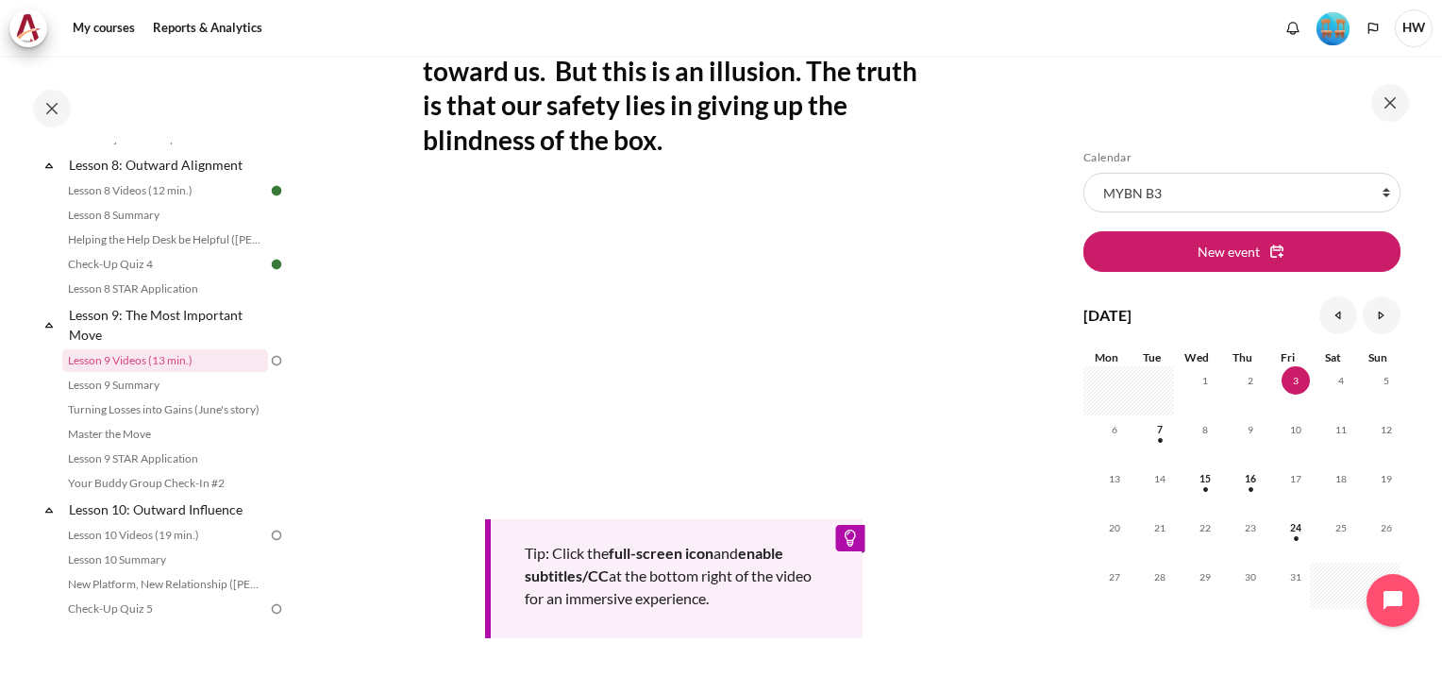
scroll to position [661, 0]
